Goal: Find specific page/section: Find specific page/section

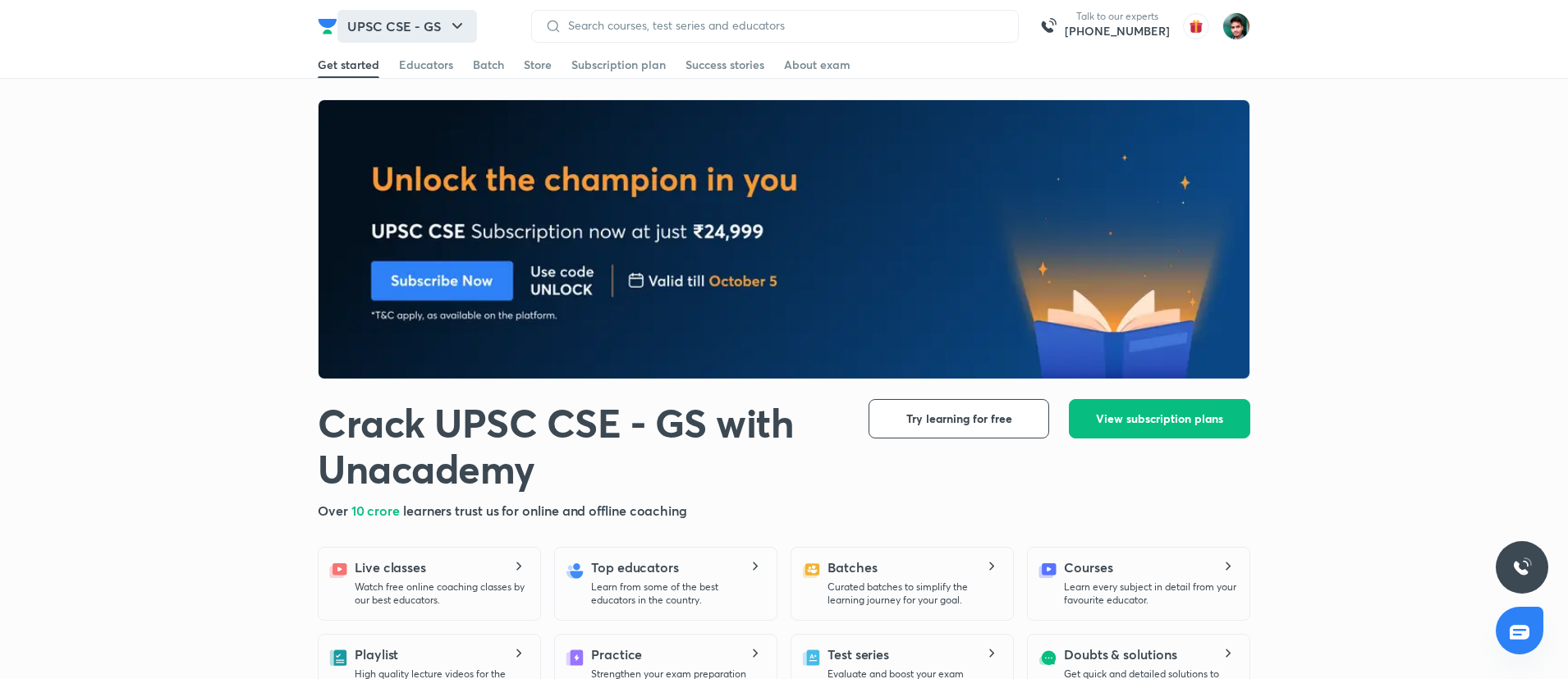
click at [447, 29] on button "UPSC CSE - GS" at bounding box center [407, 26] width 140 height 33
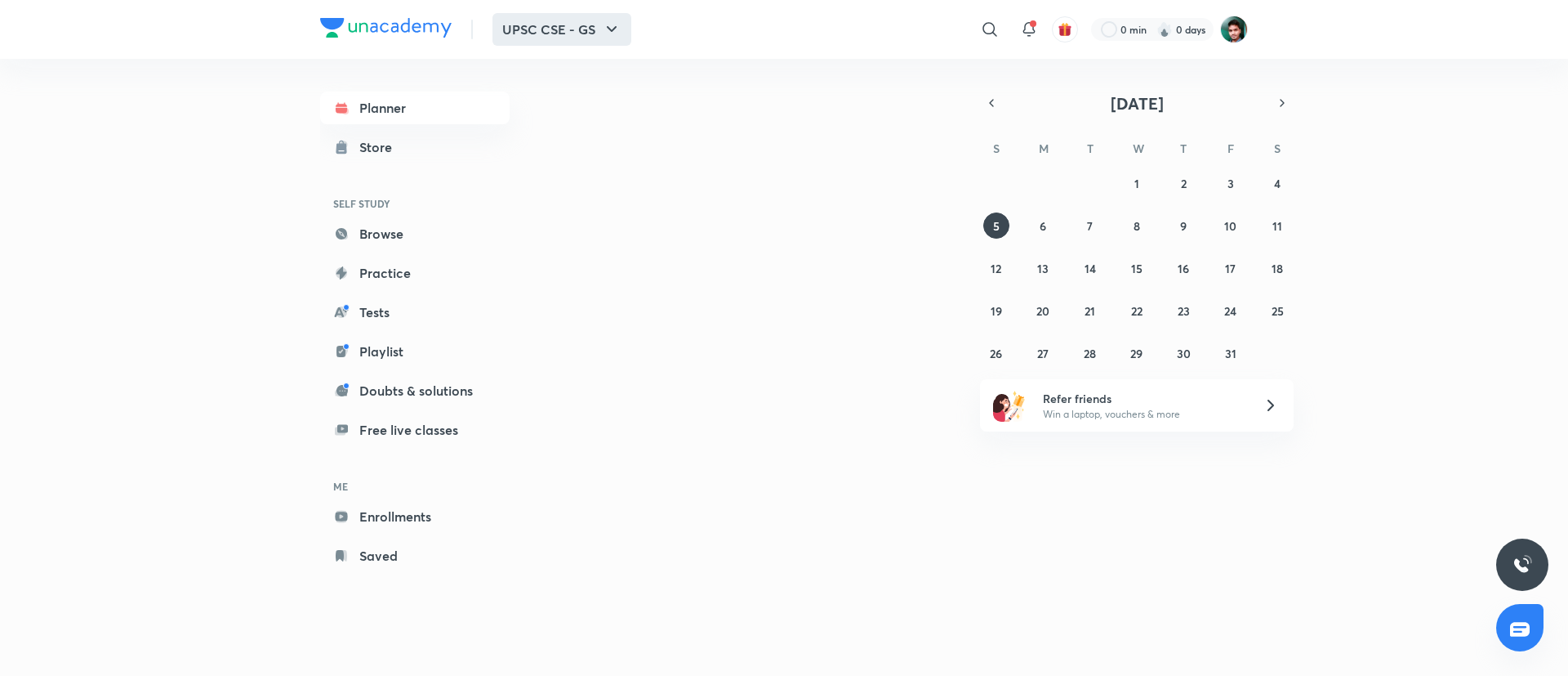
drag, startPoint x: 0, startPoint y: 0, endPoint x: 597, endPoint y: 26, distance: 597.6
click at [597, 26] on button "UPSC CSE - GS" at bounding box center [562, 29] width 139 height 33
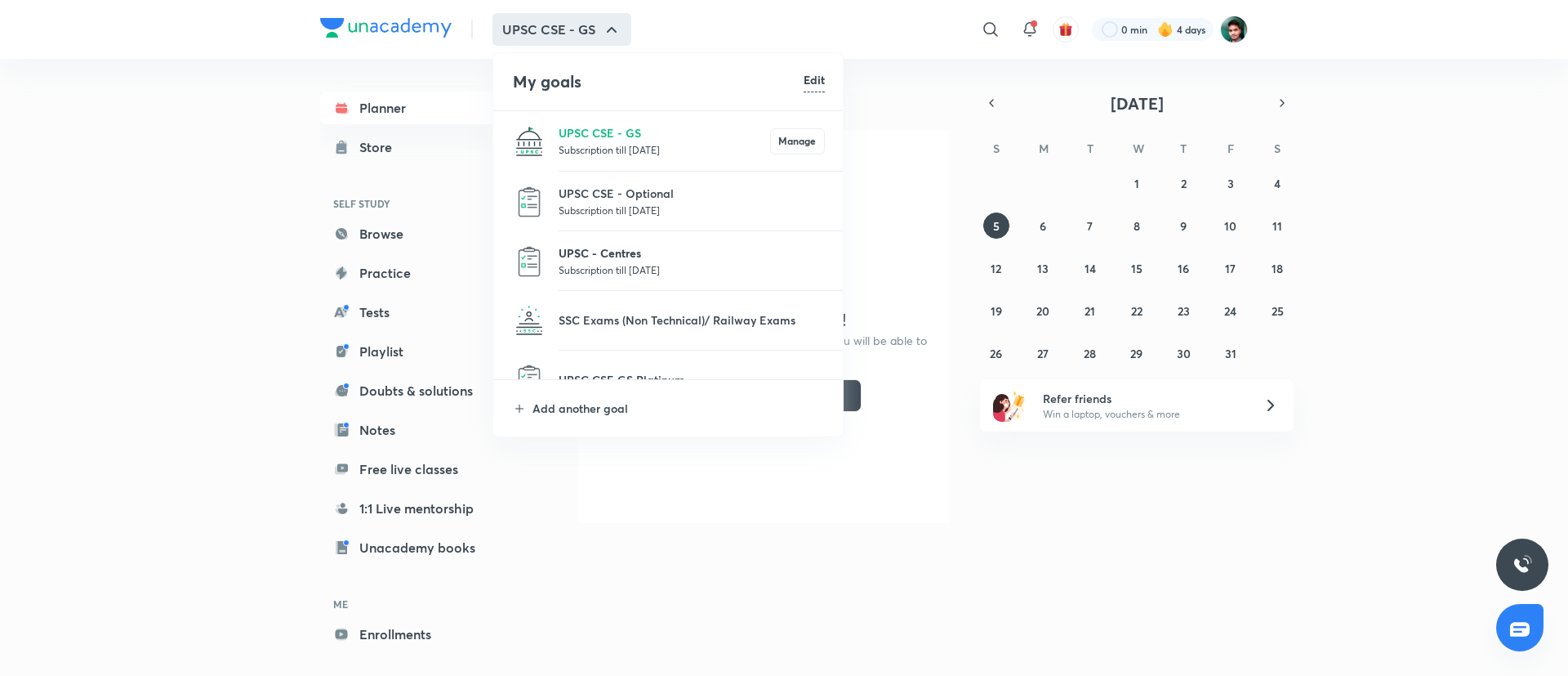
click at [608, 255] on p "UPSC - Centres" at bounding box center [692, 252] width 267 height 17
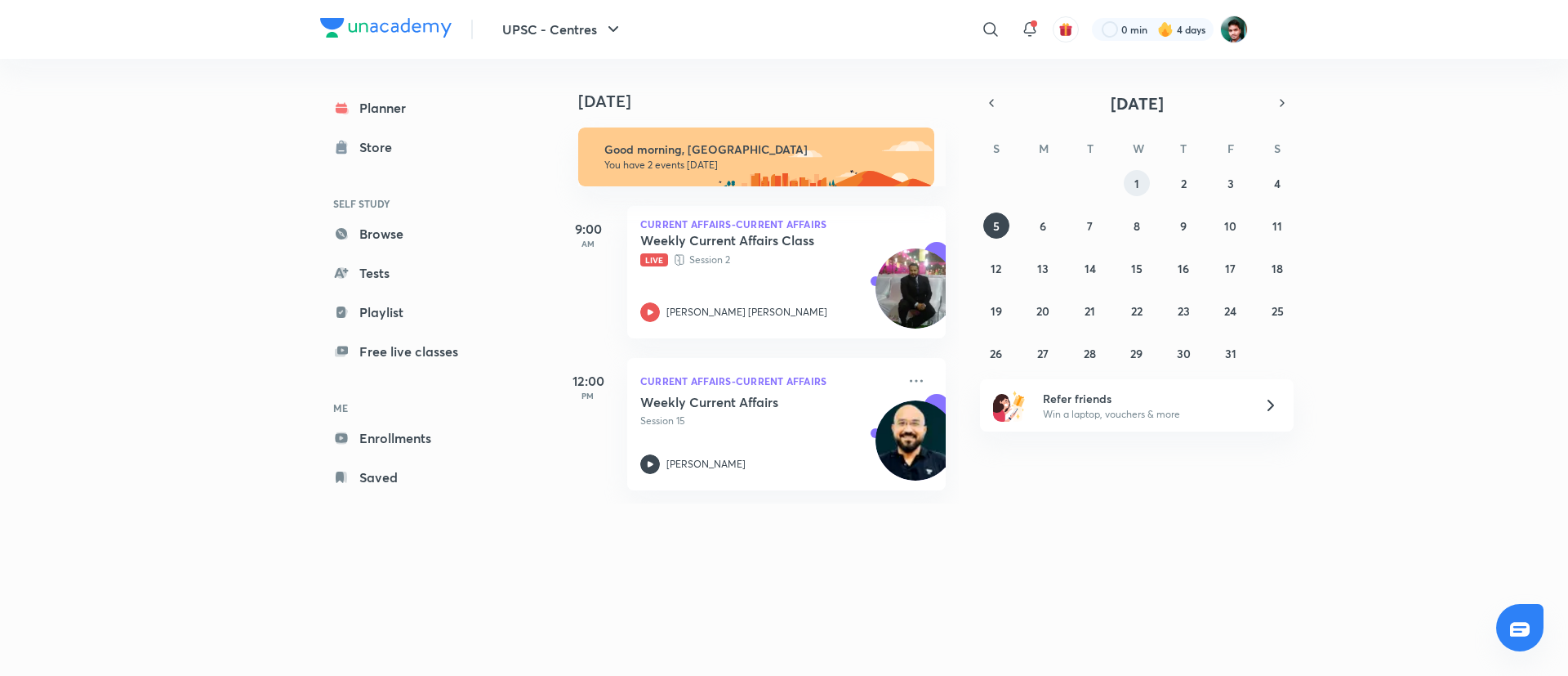
click at [1143, 178] on button "1" at bounding box center [1137, 183] width 26 height 26
